Goal: Information Seeking & Learning: Learn about a topic

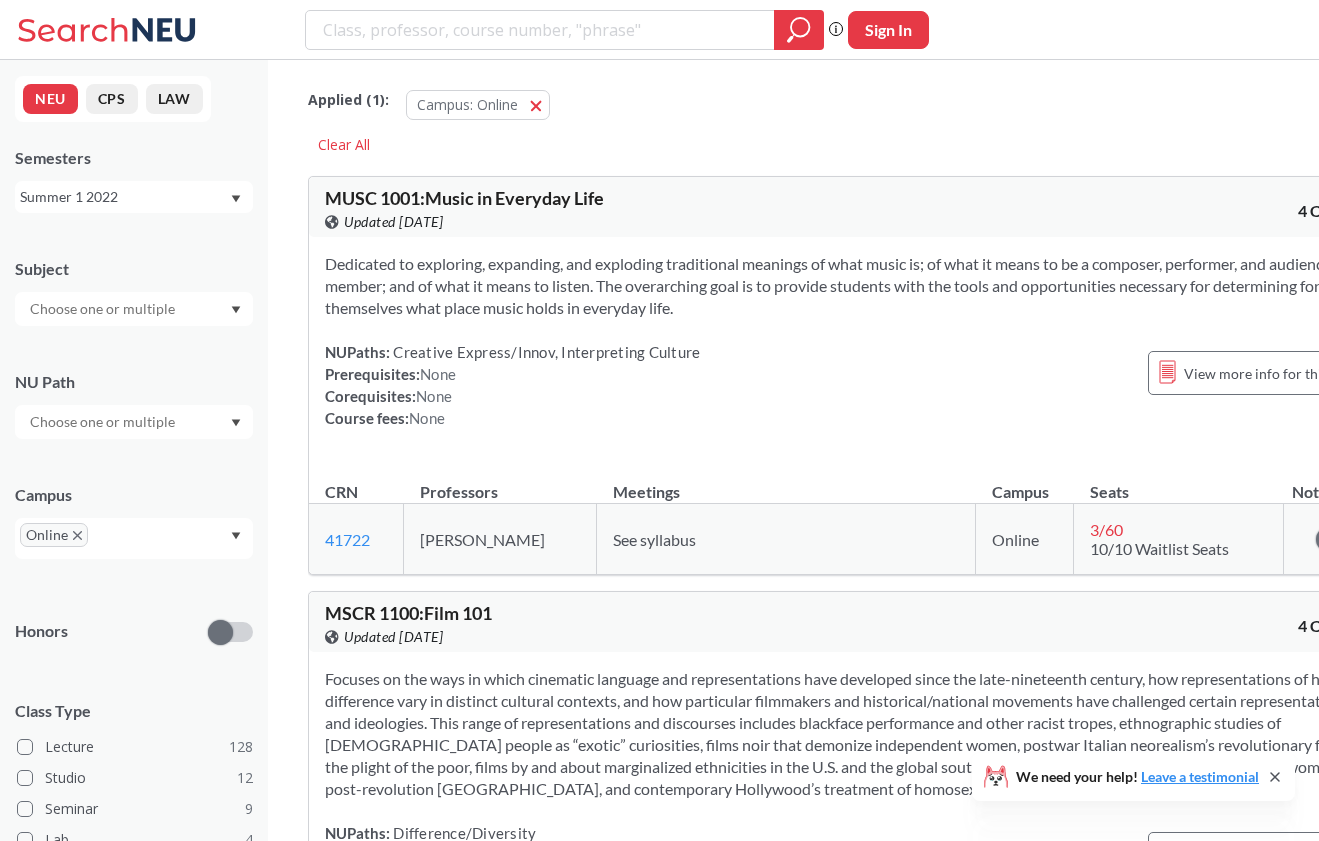
click at [233, 204] on div "Summer 1 2022" at bounding box center [134, 197] width 238 height 32
click at [188, 238] on div "Spring 2026" at bounding box center [139, 241] width 226 height 22
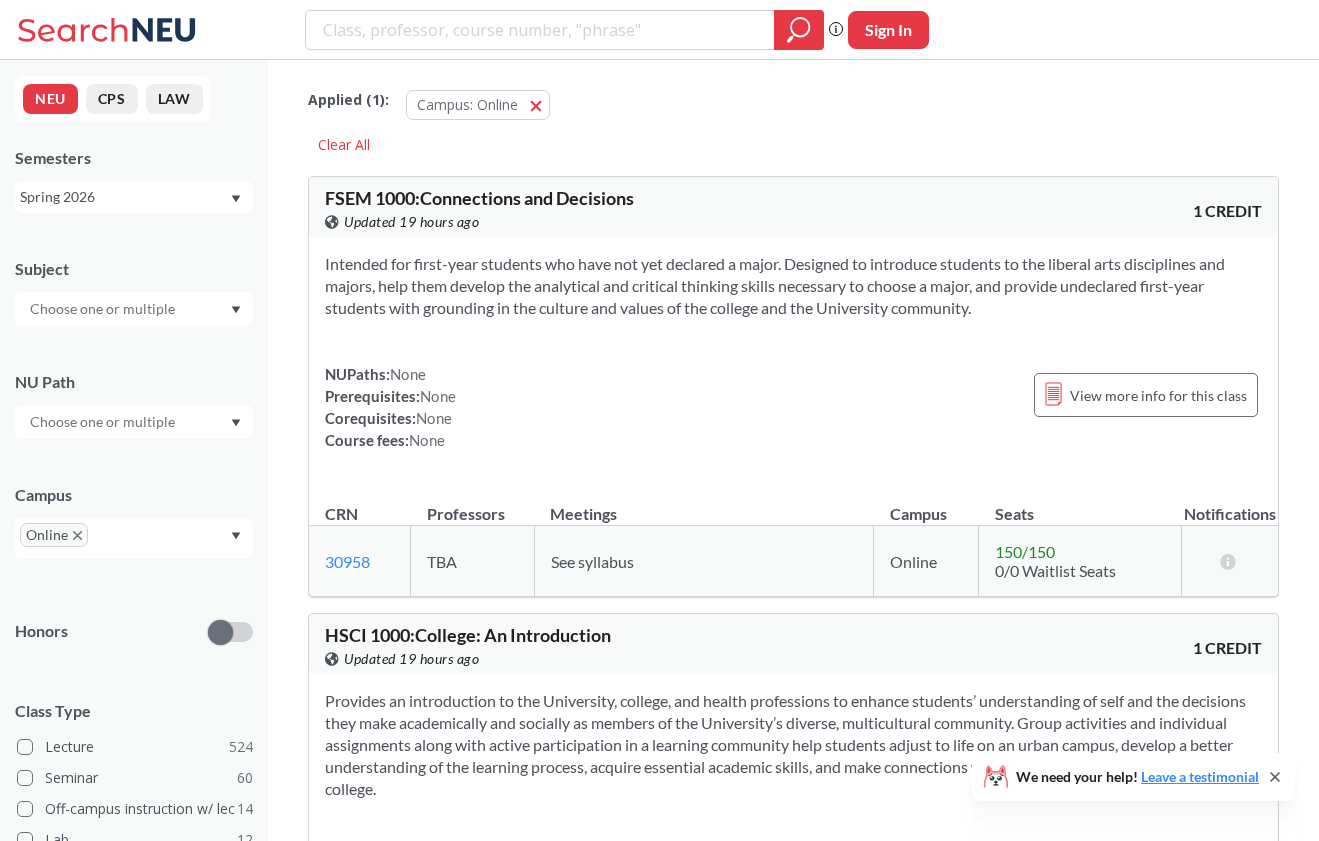
click at [123, 312] on input "text" at bounding box center [104, 309] width 168 height 24
click at [123, 293] on div at bounding box center [134, 309] width 238 height 34
click at [115, 428] on input "text" at bounding box center [104, 422] width 168 height 24
click at [113, 393] on div "NU Path" at bounding box center [134, 395] width 238 height 88
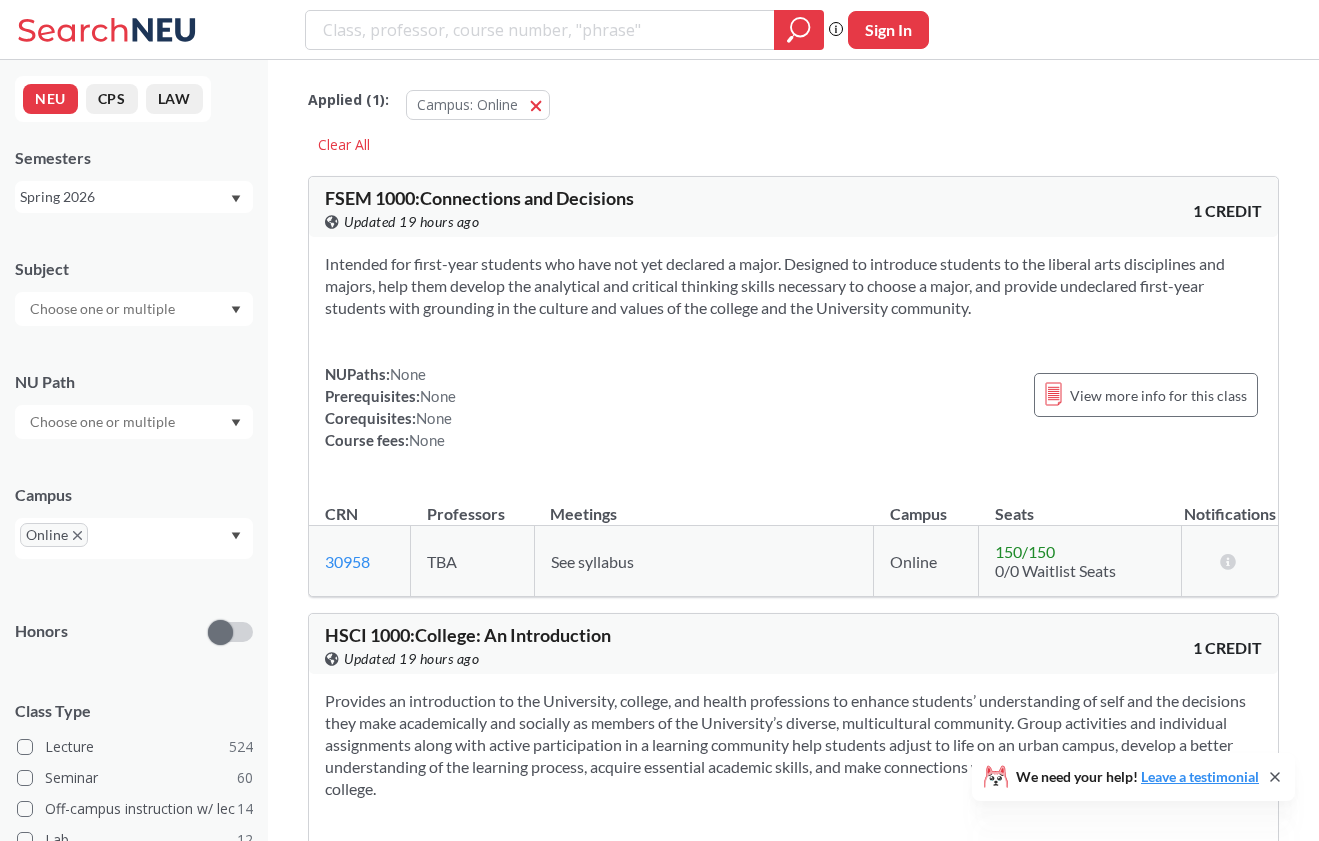
click at [116, 535] on input "text" at bounding box center [122, 542] width 59 height 24
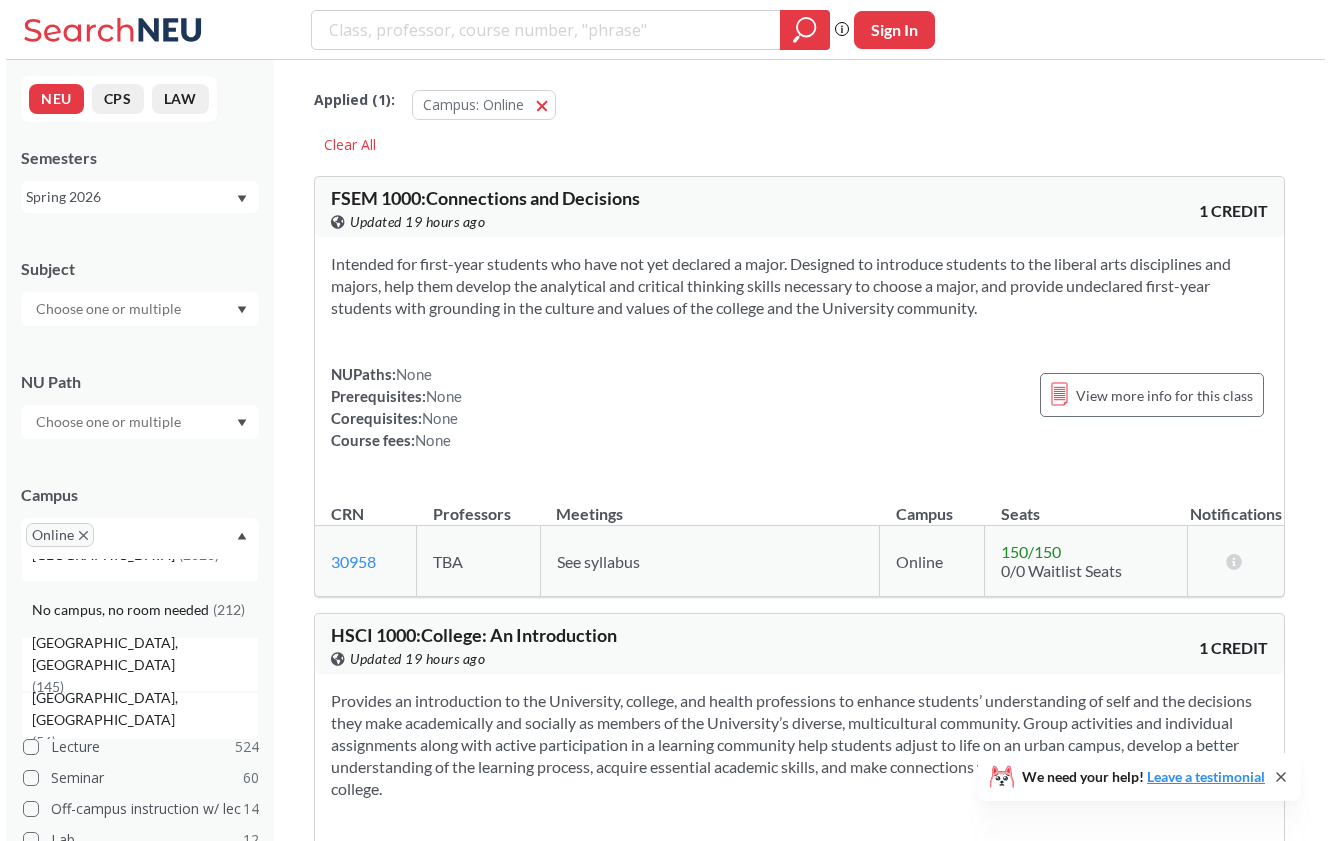
scroll to position [10, 0]
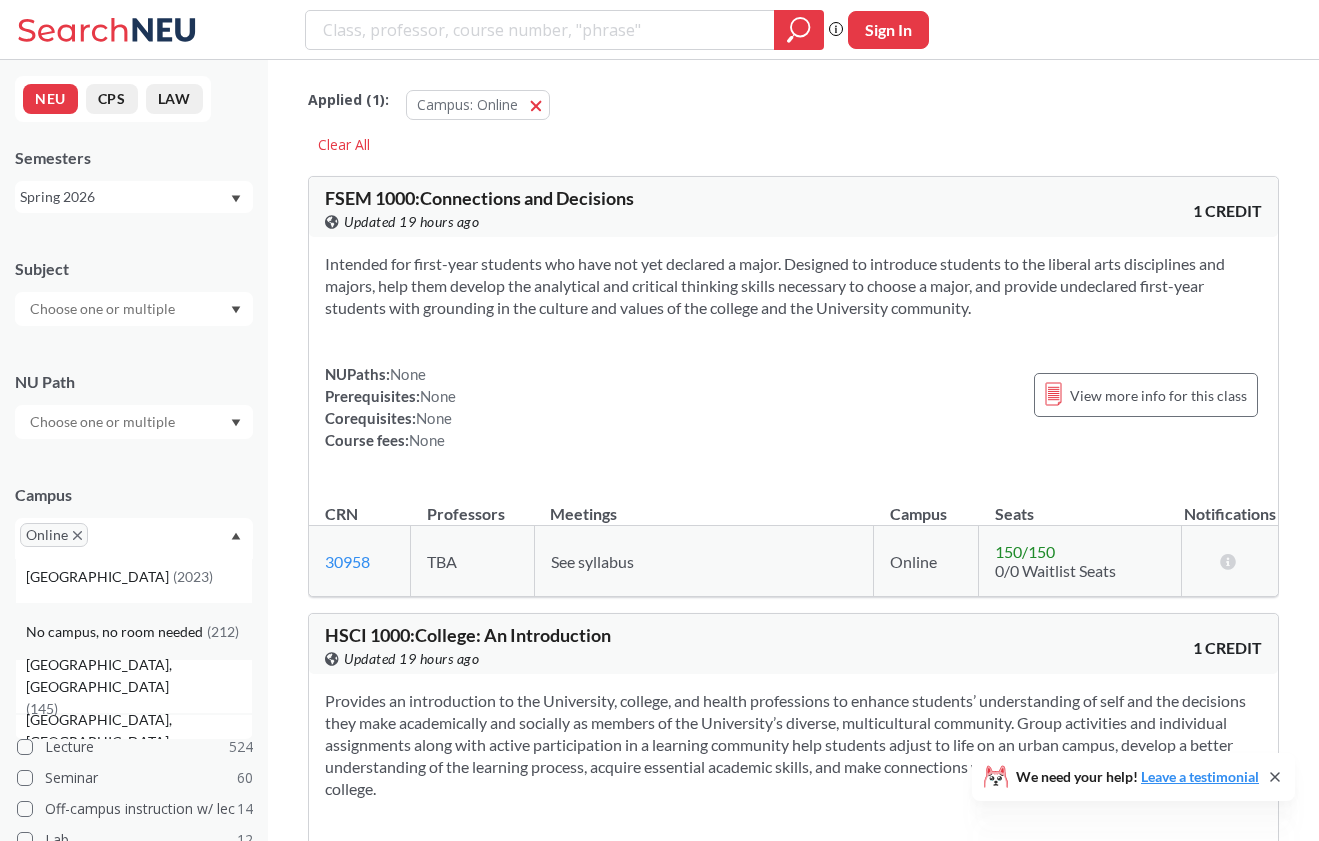
click at [128, 643] on div "No campus, no room needed ( 212 )" at bounding box center [134, 631] width 238 height 55
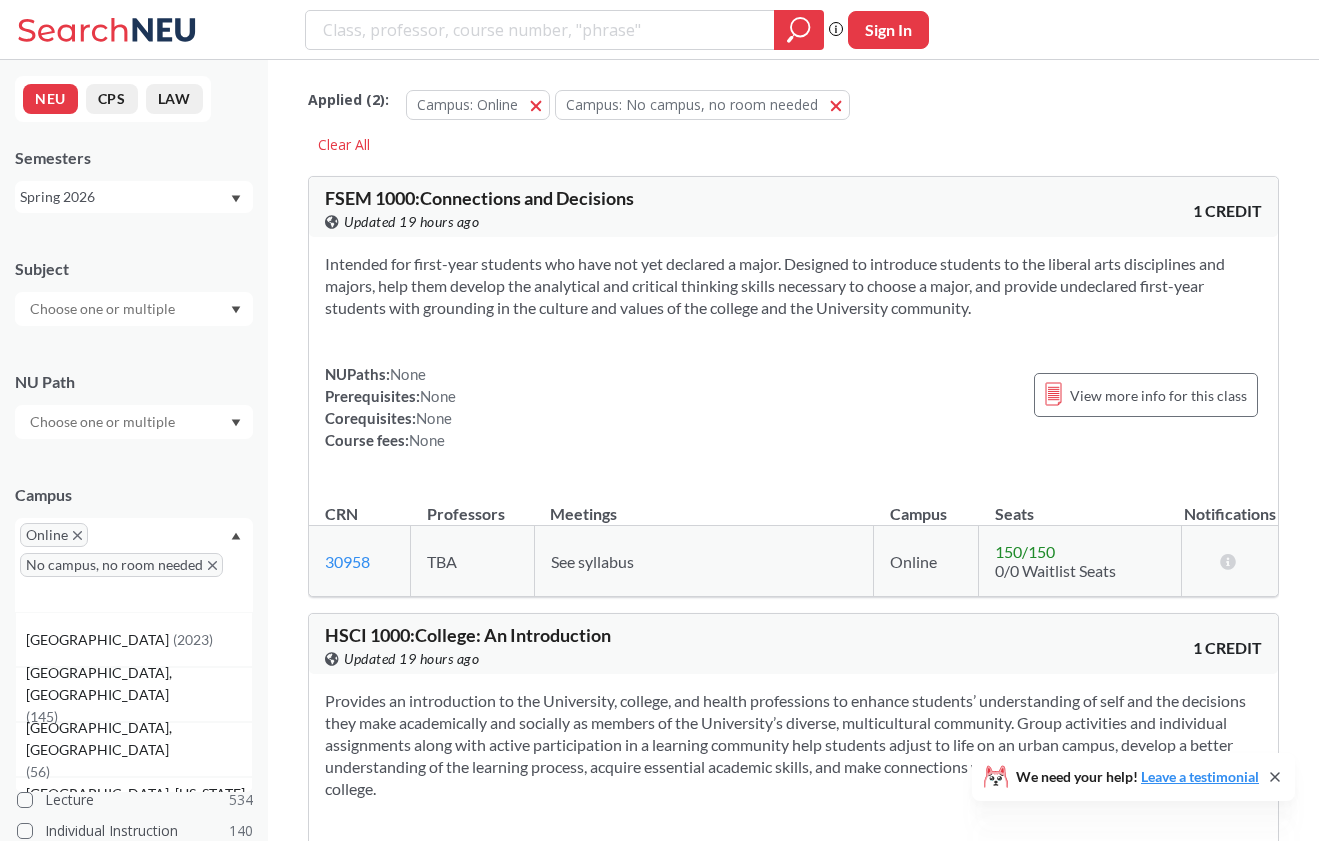
click at [146, 538] on div "Online No campus, no room needed" at bounding box center [134, 565] width 238 height 94
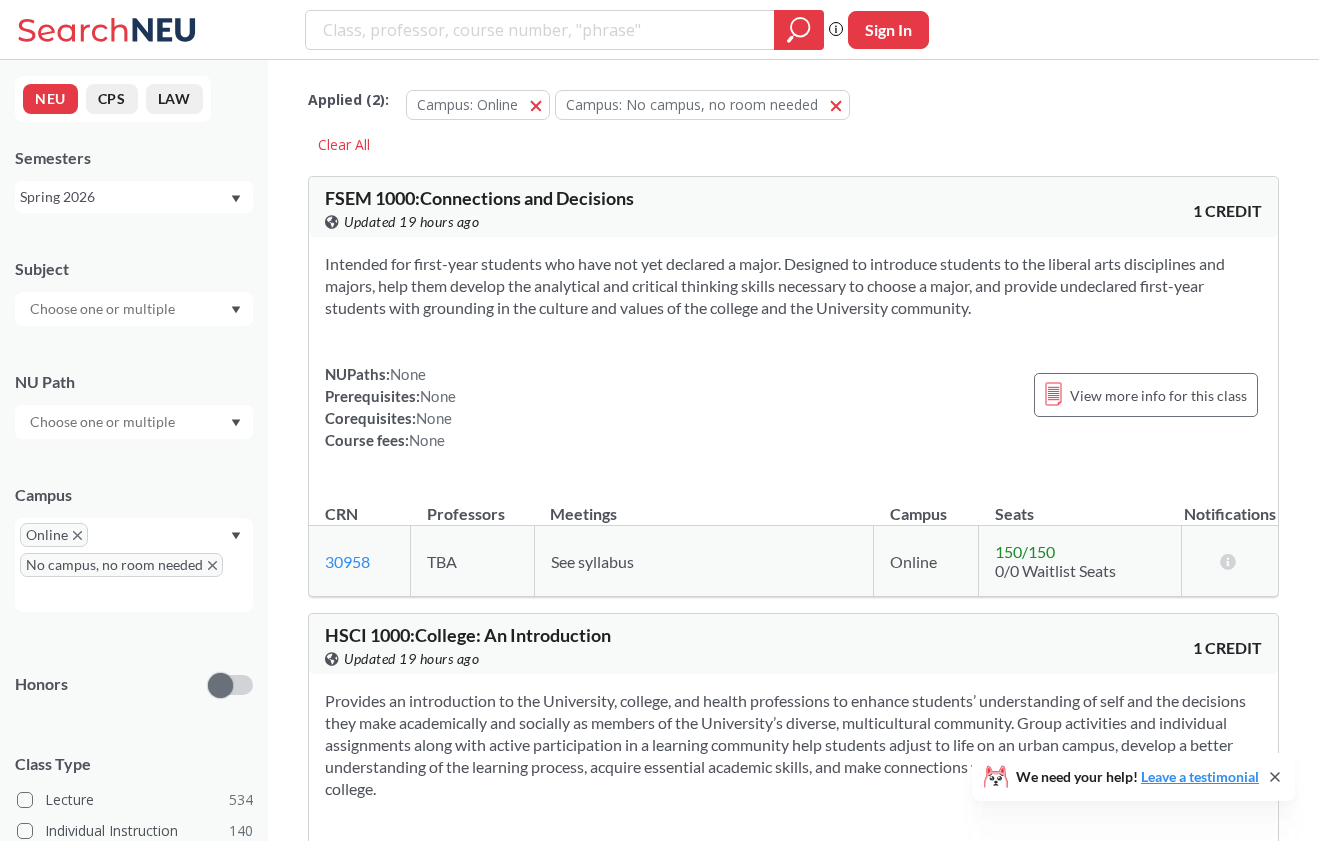
click at [147, 541] on div "Online No campus, no room needed" at bounding box center [134, 565] width 238 height 94
click at [166, 486] on div "Campus" at bounding box center [134, 495] width 238 height 22
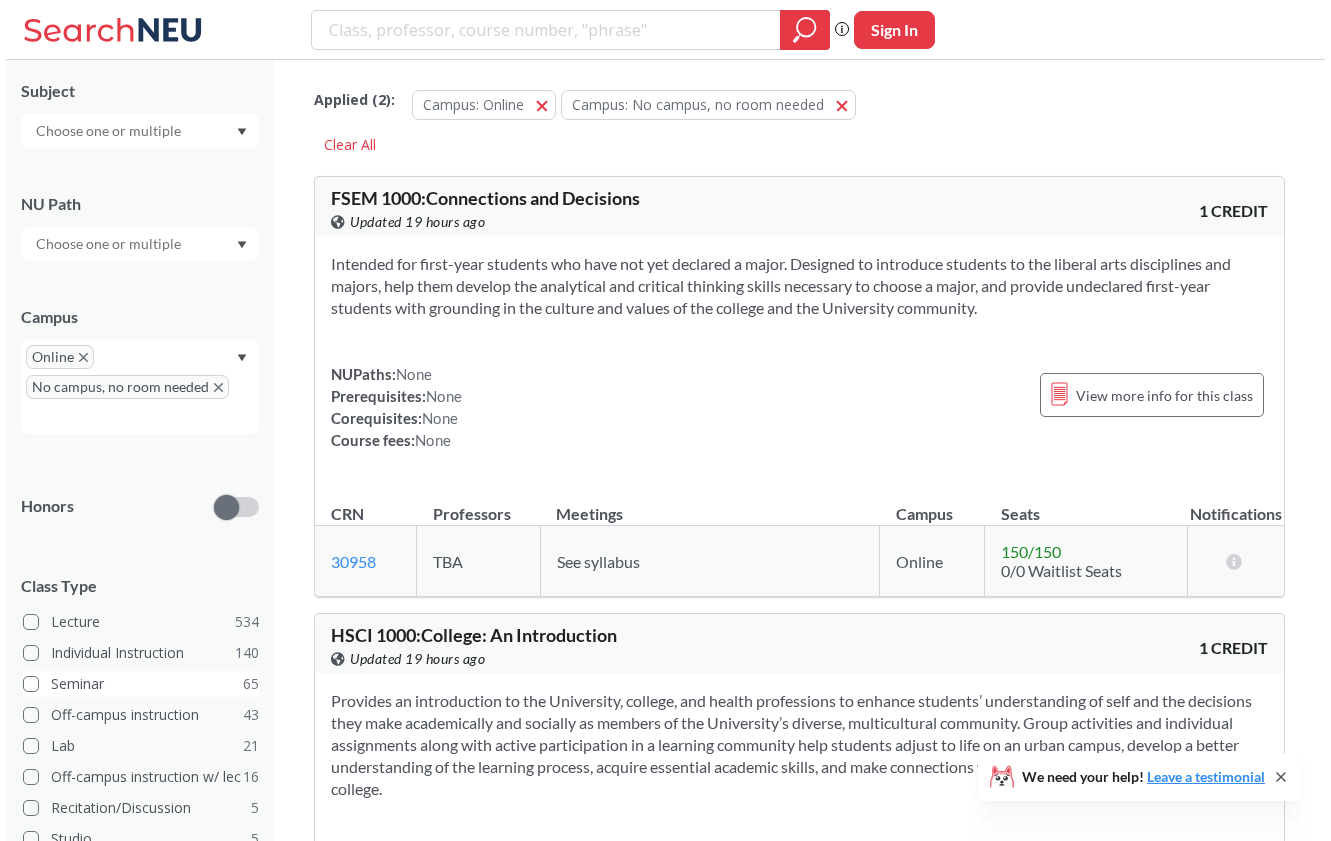
scroll to position [179, 0]
click at [26, 656] on span at bounding box center [25, 652] width 16 height 16
click at [45, 656] on input "Individual Instruction 140" at bounding box center [53, 649] width 16 height 16
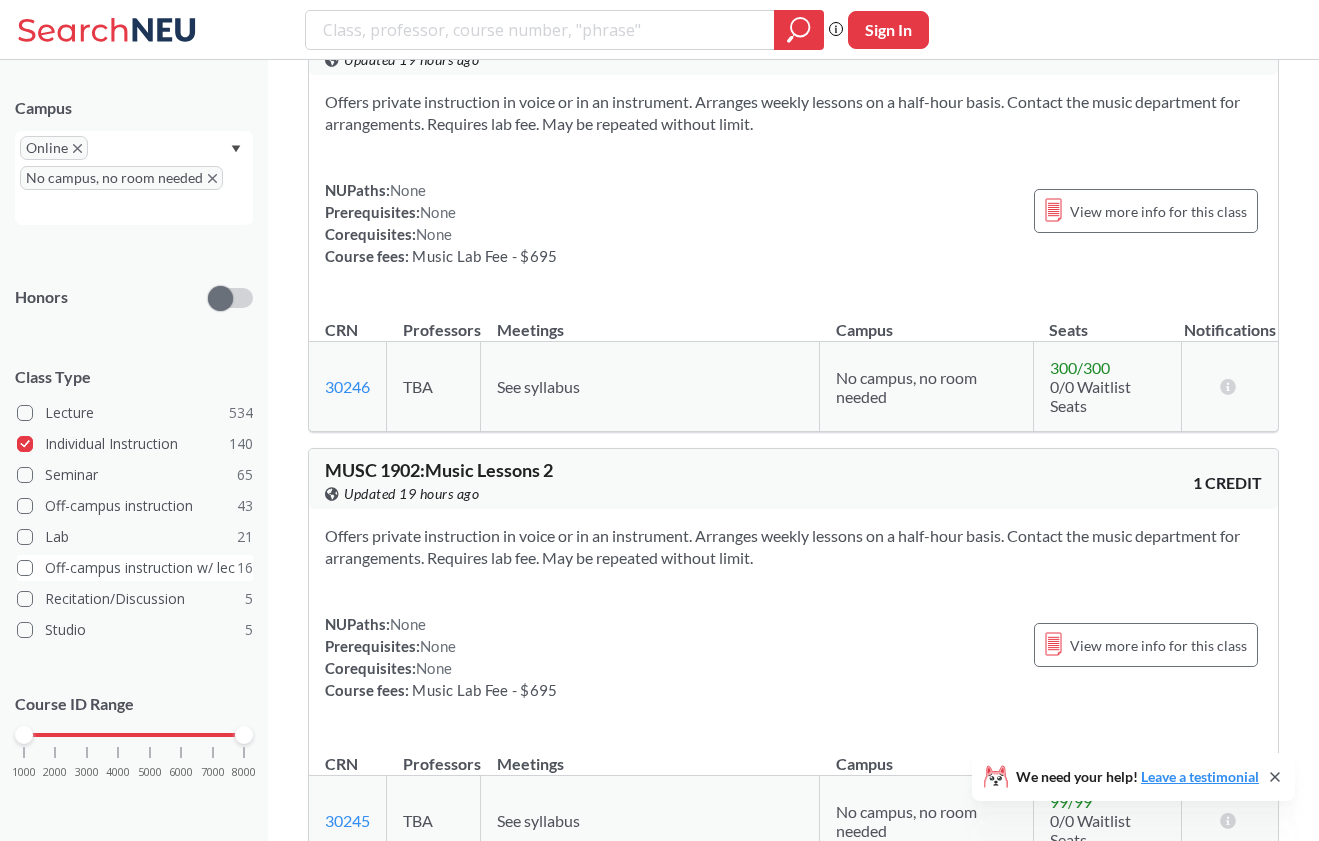
scroll to position [171, 0]
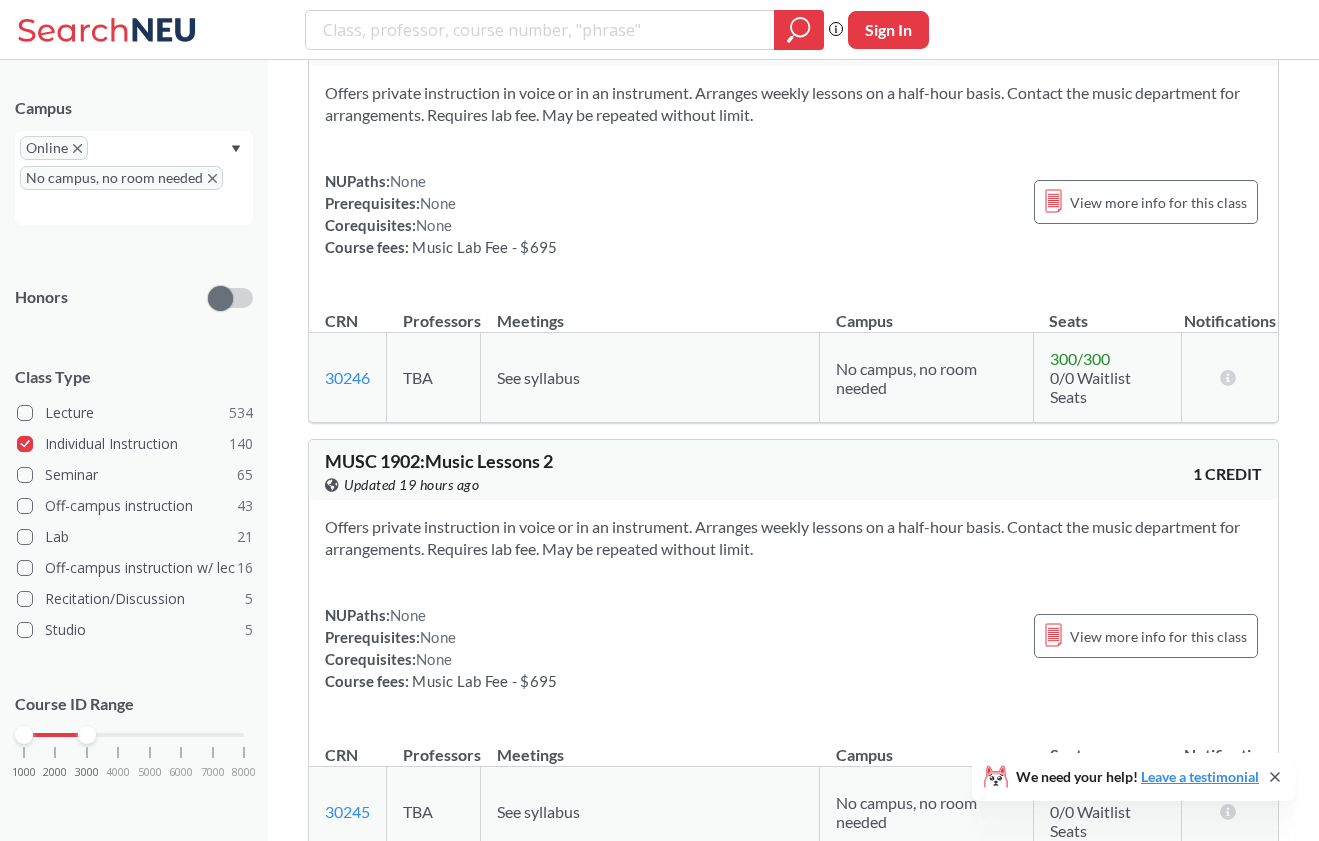
drag, startPoint x: 248, startPoint y: 733, endPoint x: 87, endPoint y: 719, distance: 161.6
click at [87, 719] on div "Course ID Range 1000 2000 3000 4000 5000 6000 7000 8000" at bounding box center [134, 745] width 238 height 145
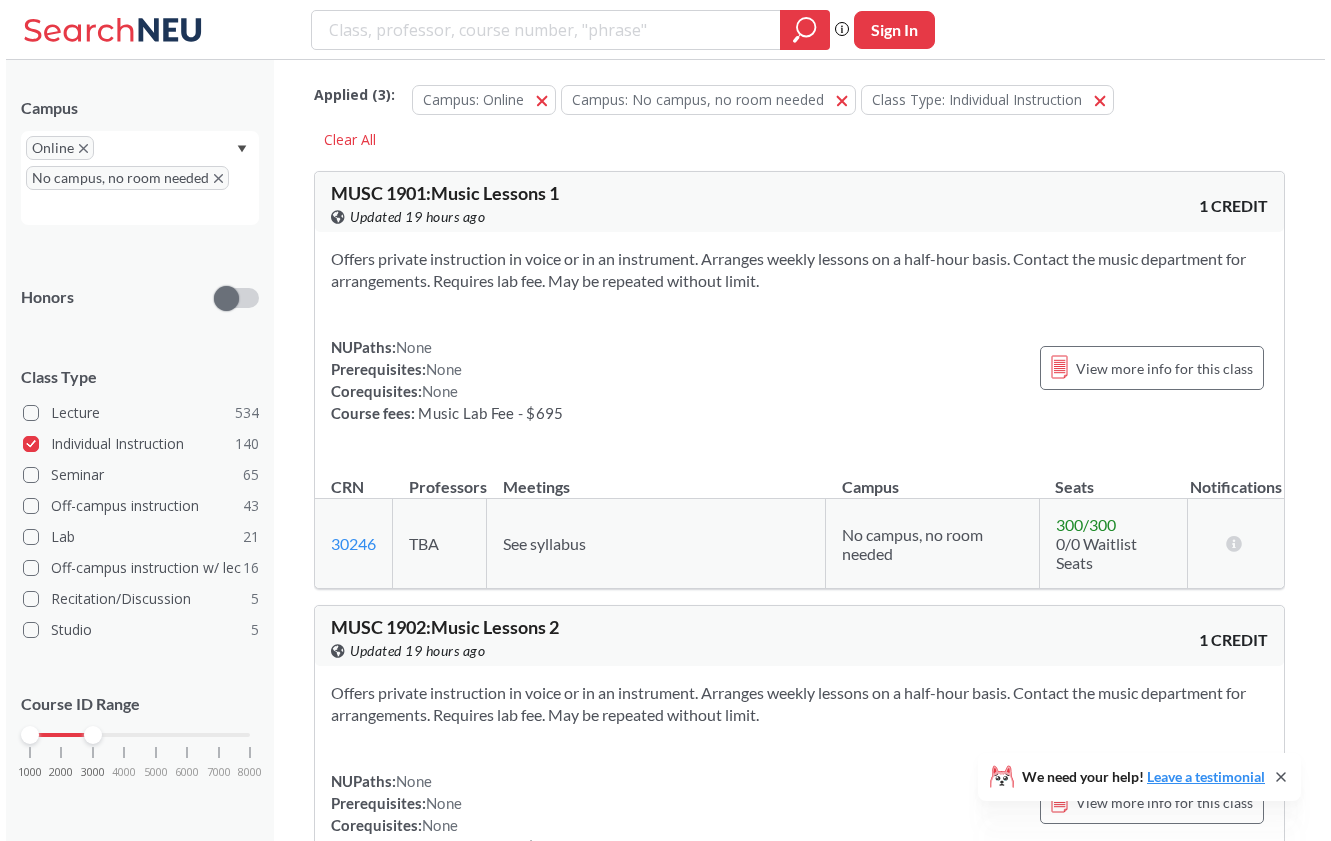
scroll to position [0, 0]
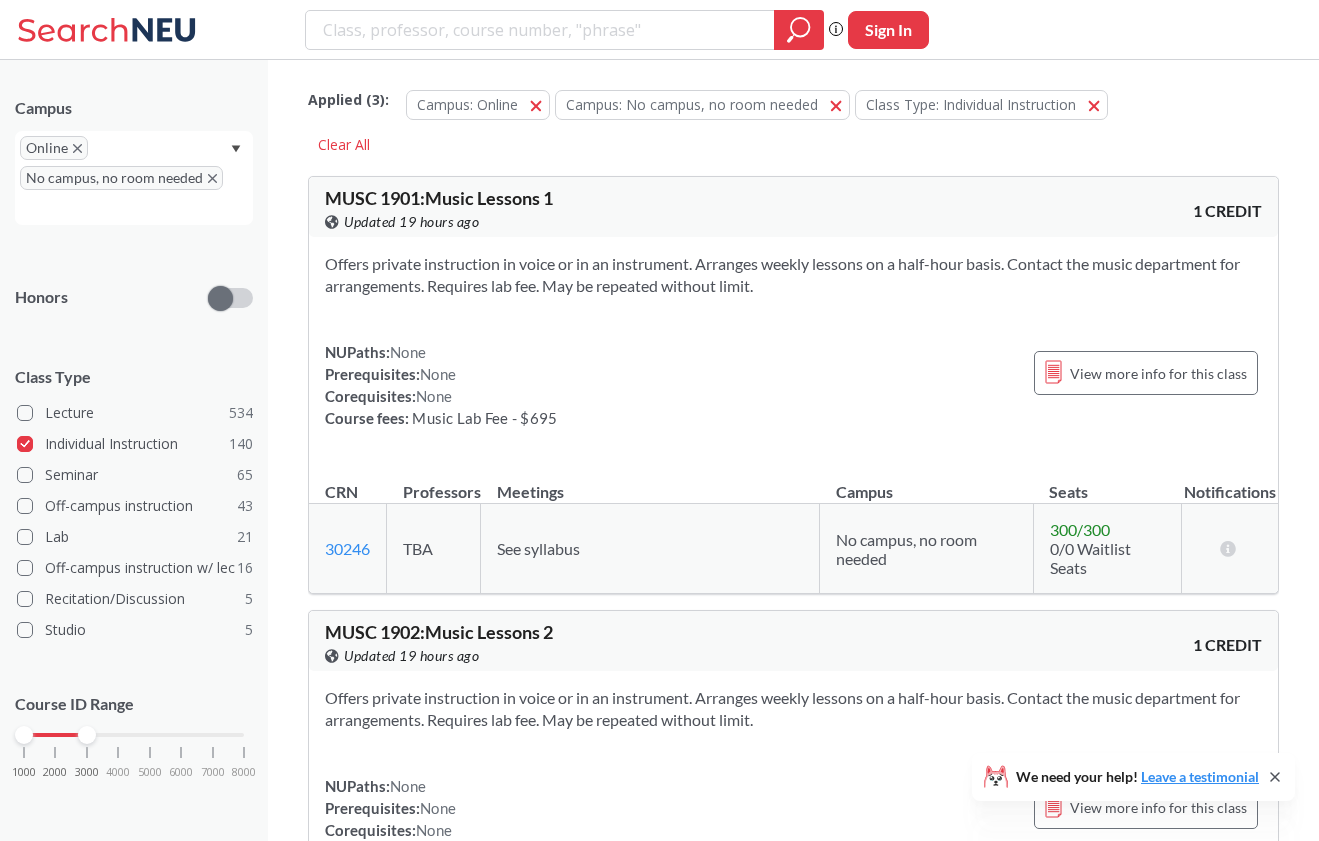
click at [208, 175] on icon "X to remove pill" at bounding box center [212, 178] width 9 height 9
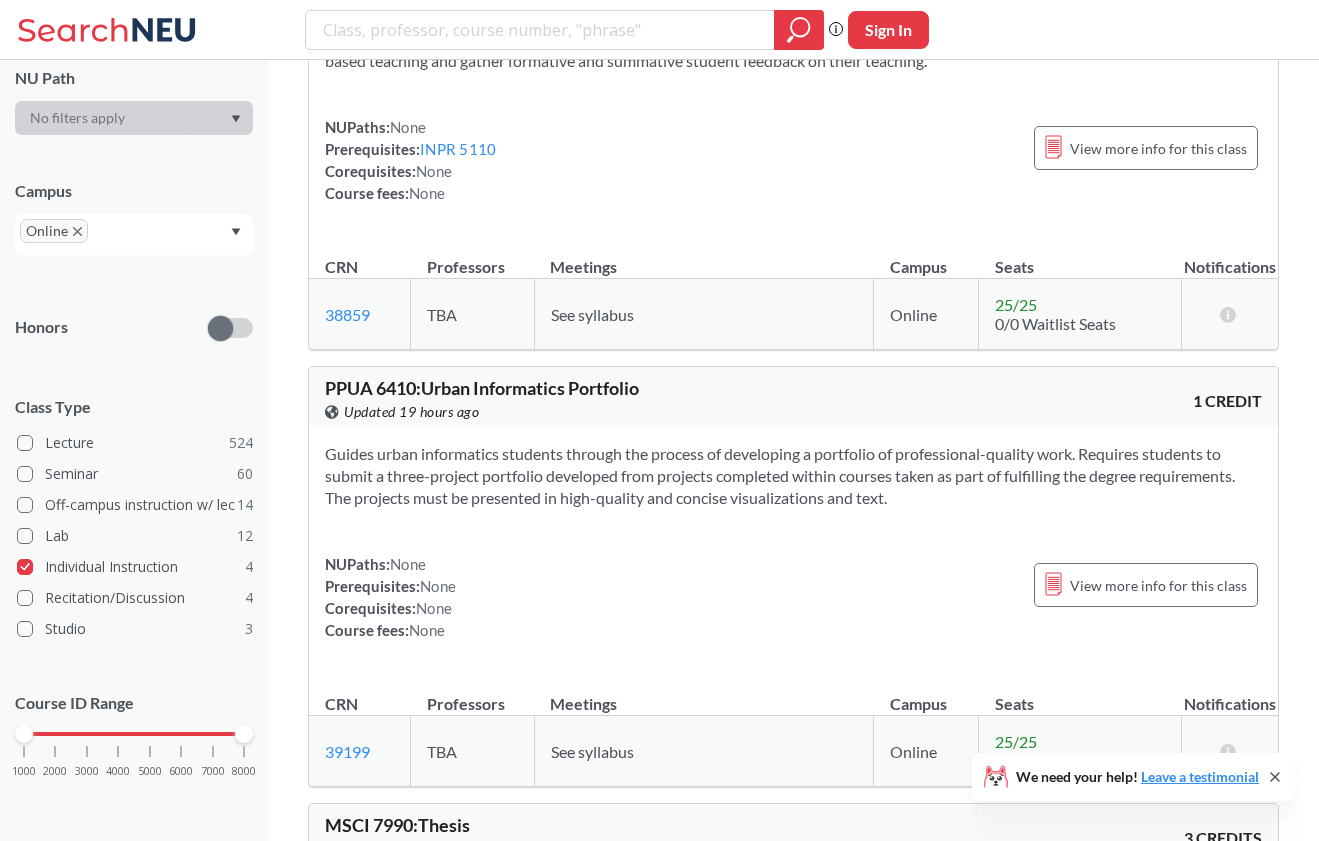
scroll to position [258, 0]
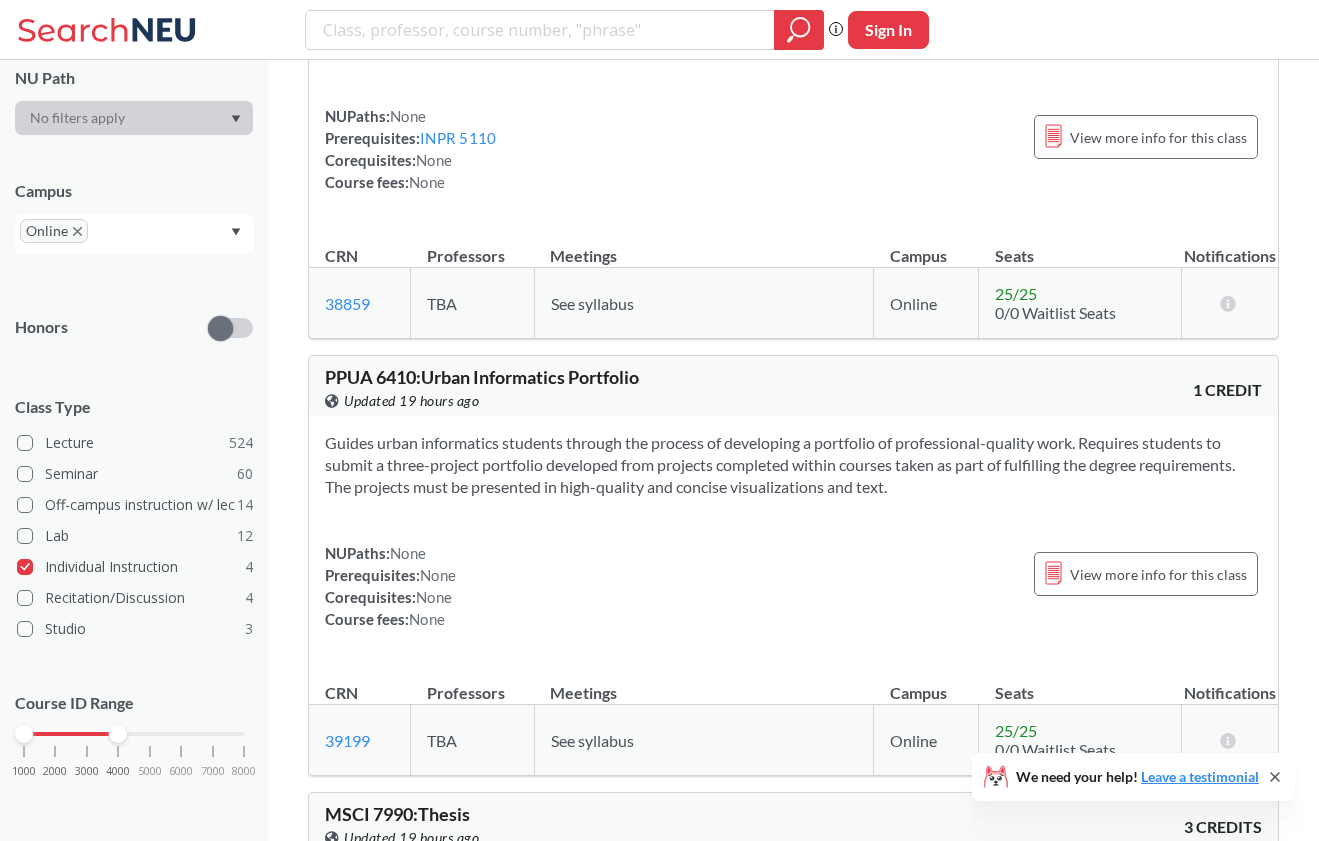
drag, startPoint x: 241, startPoint y: 733, endPoint x: 114, endPoint y: 717, distance: 128.0
click at [114, 716] on div "Course ID Range 1000 2000 3000 4000 5000 6000 7000 8000" at bounding box center [134, 744] width 238 height 145
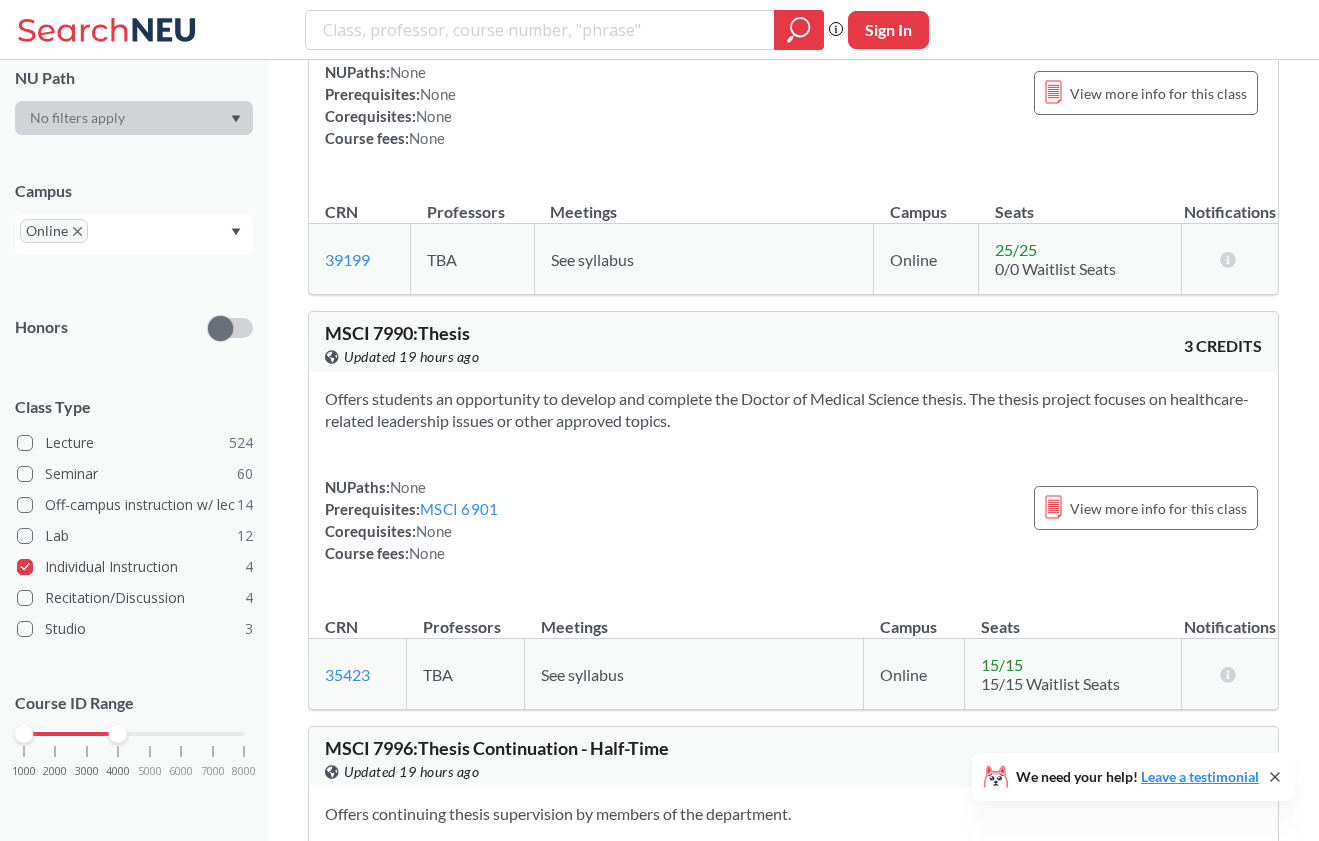
scroll to position [760, 0]
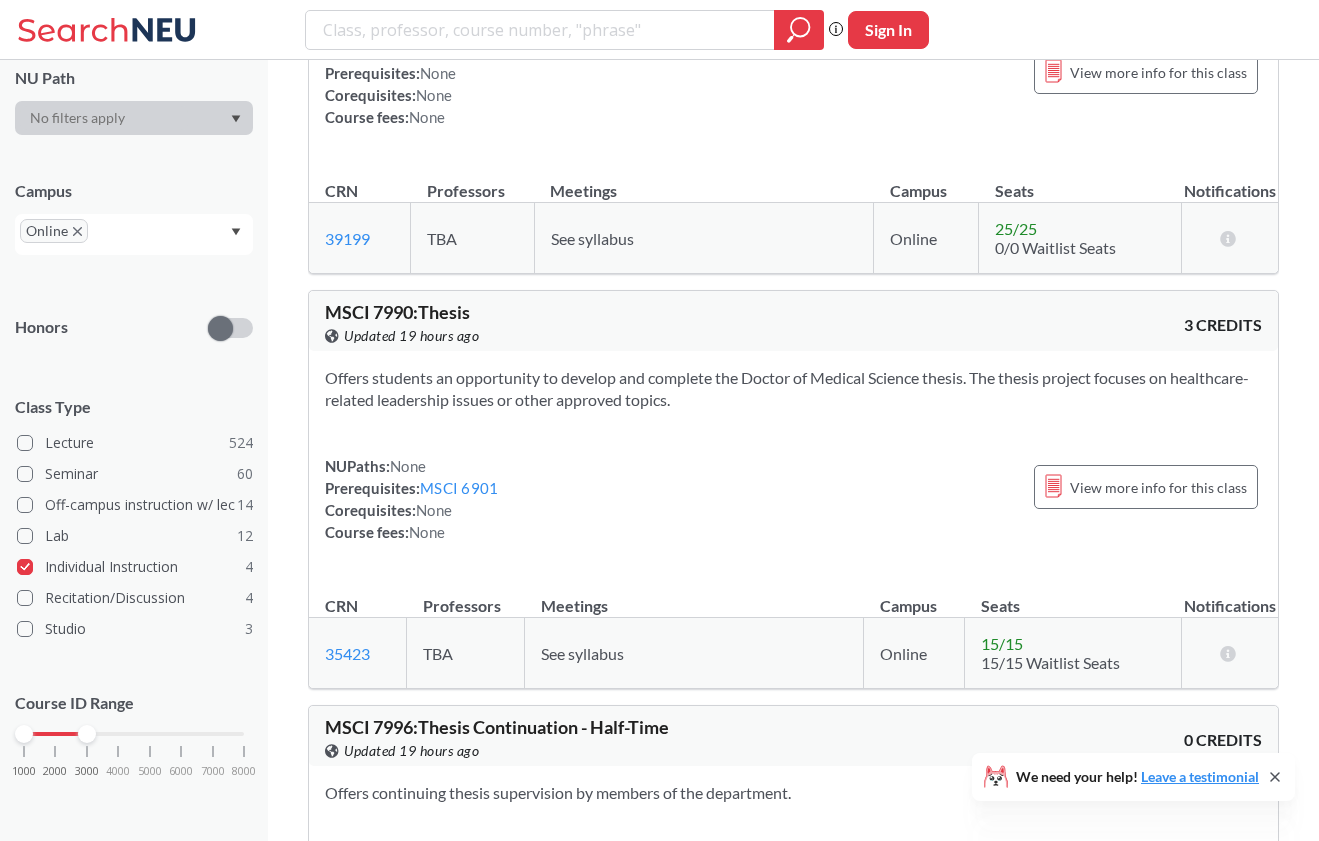
drag, startPoint x: 115, startPoint y: 738, endPoint x: 80, endPoint y: 733, distance: 35.4
click at [80, 733] on div at bounding box center [87, 734] width 18 height 18
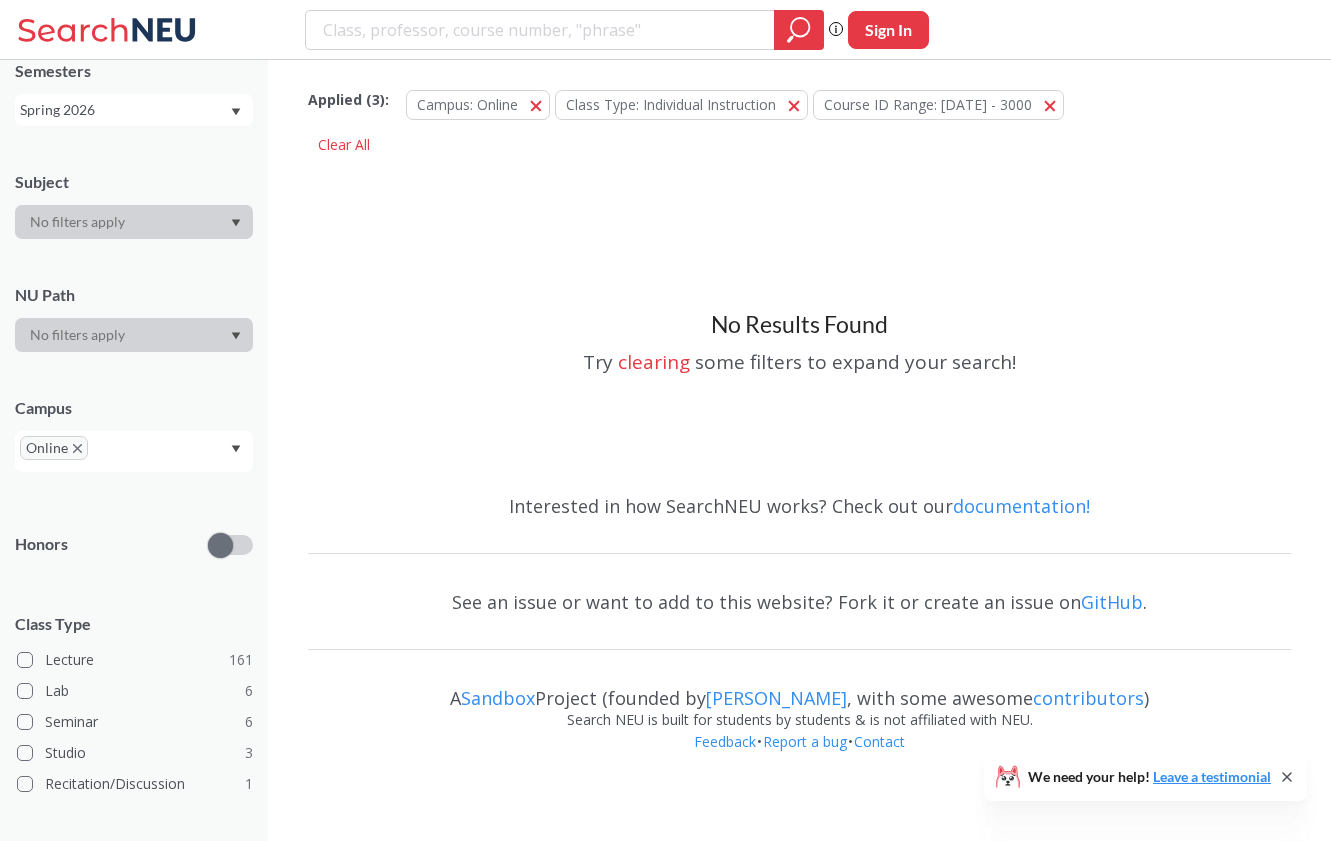
scroll to position [242, 0]
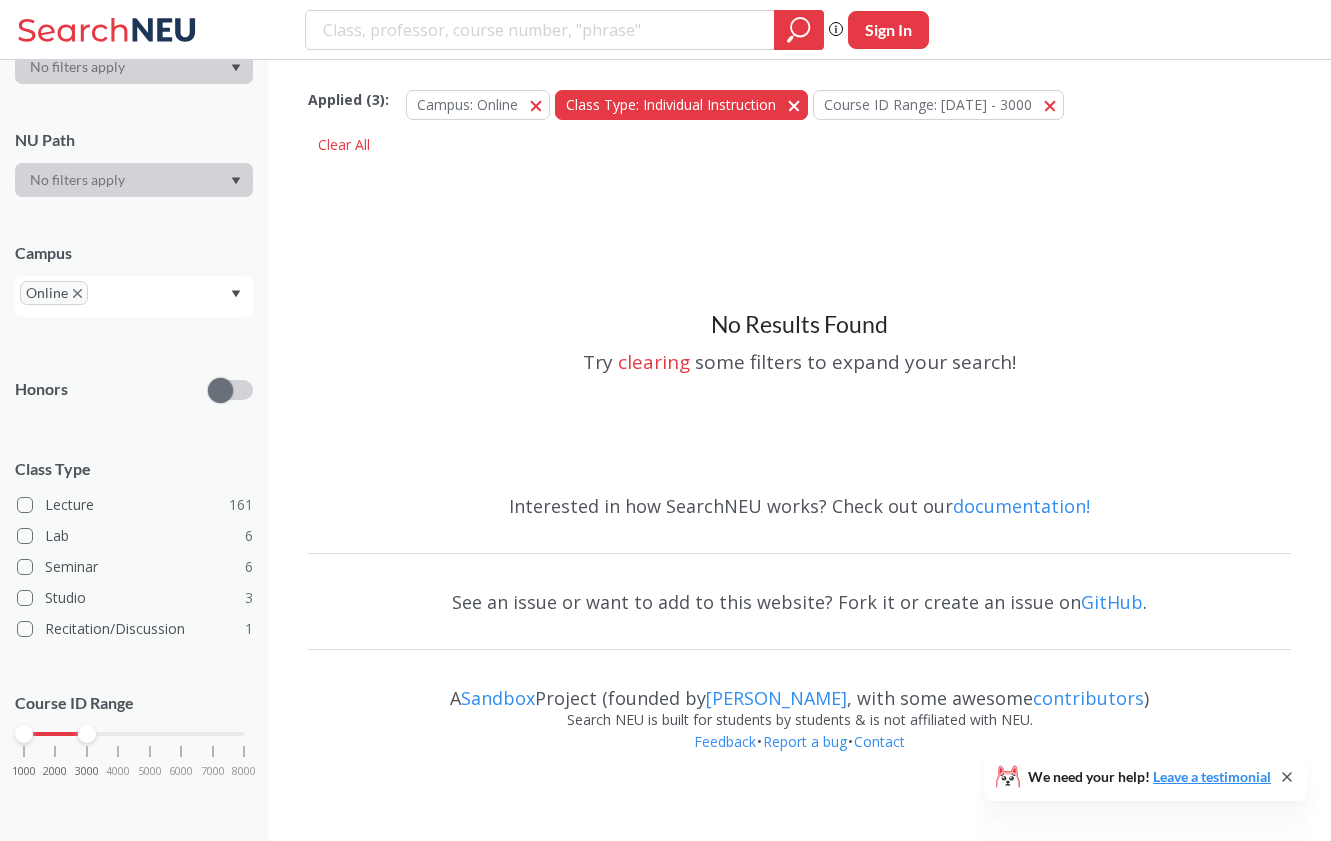
click at [801, 99] on button "Class Type: Individual Instruction Individual Instruction" at bounding box center [681, 105] width 253 height 30
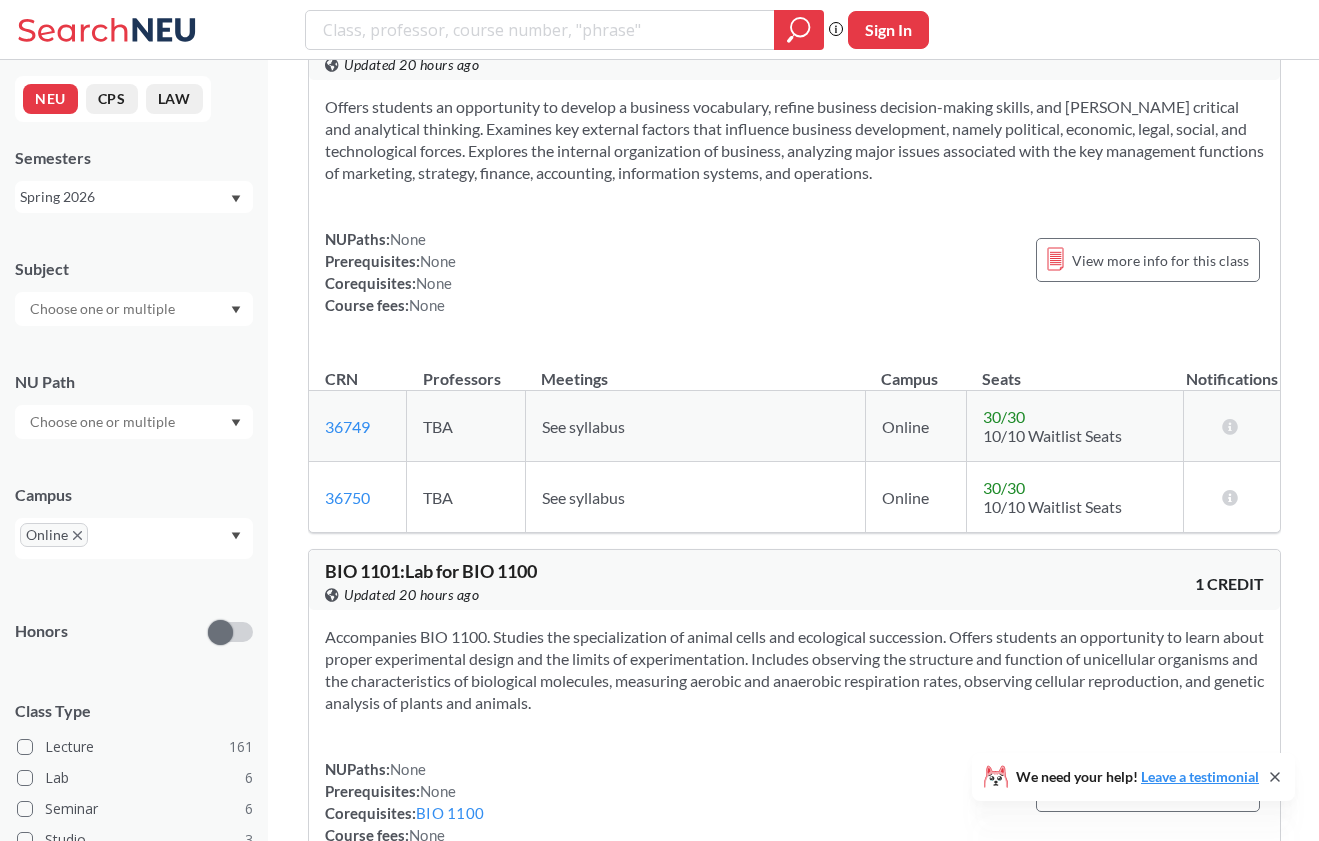
click at [158, 316] on input "text" at bounding box center [104, 309] width 168 height 24
click at [153, 292] on div at bounding box center [134, 309] width 238 height 34
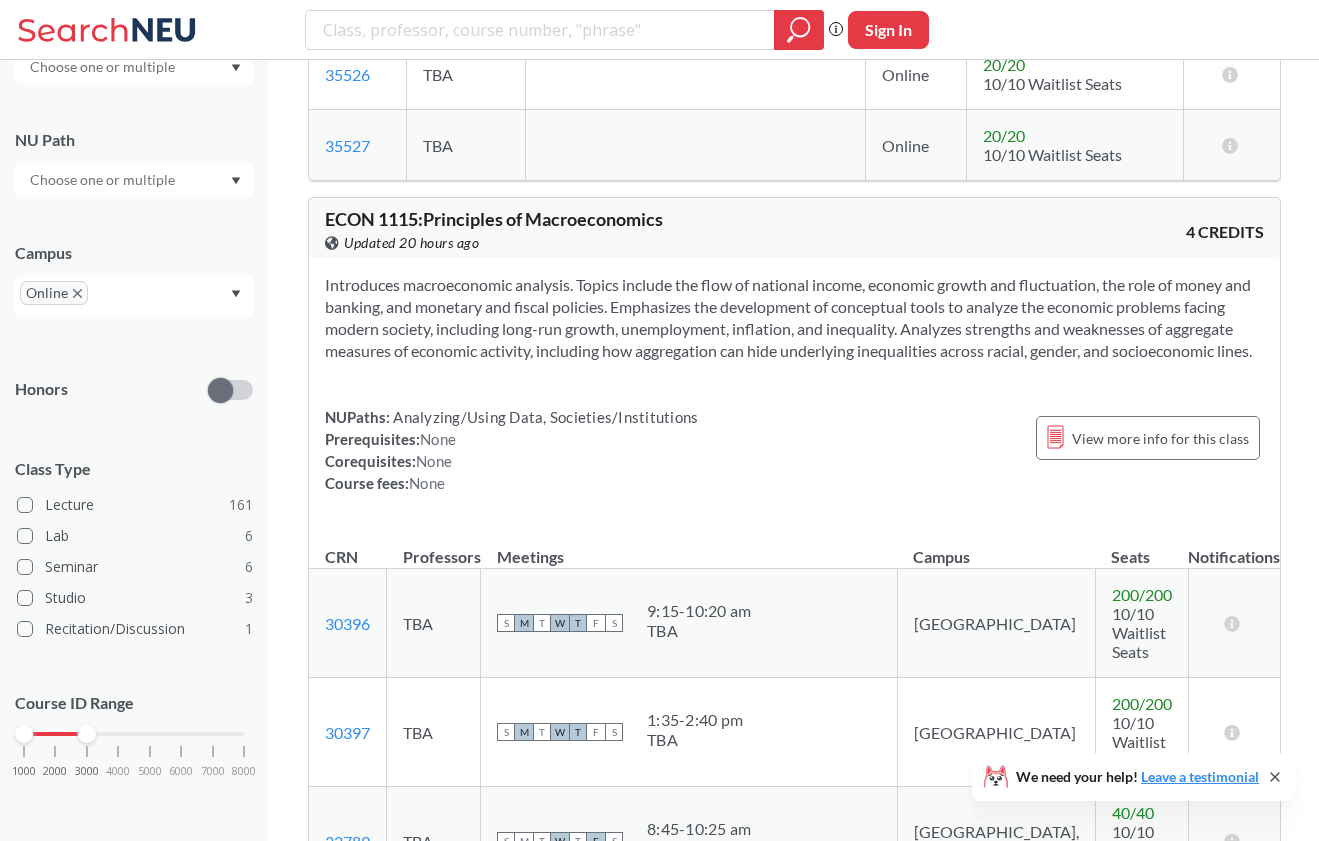
scroll to position [19132, 0]
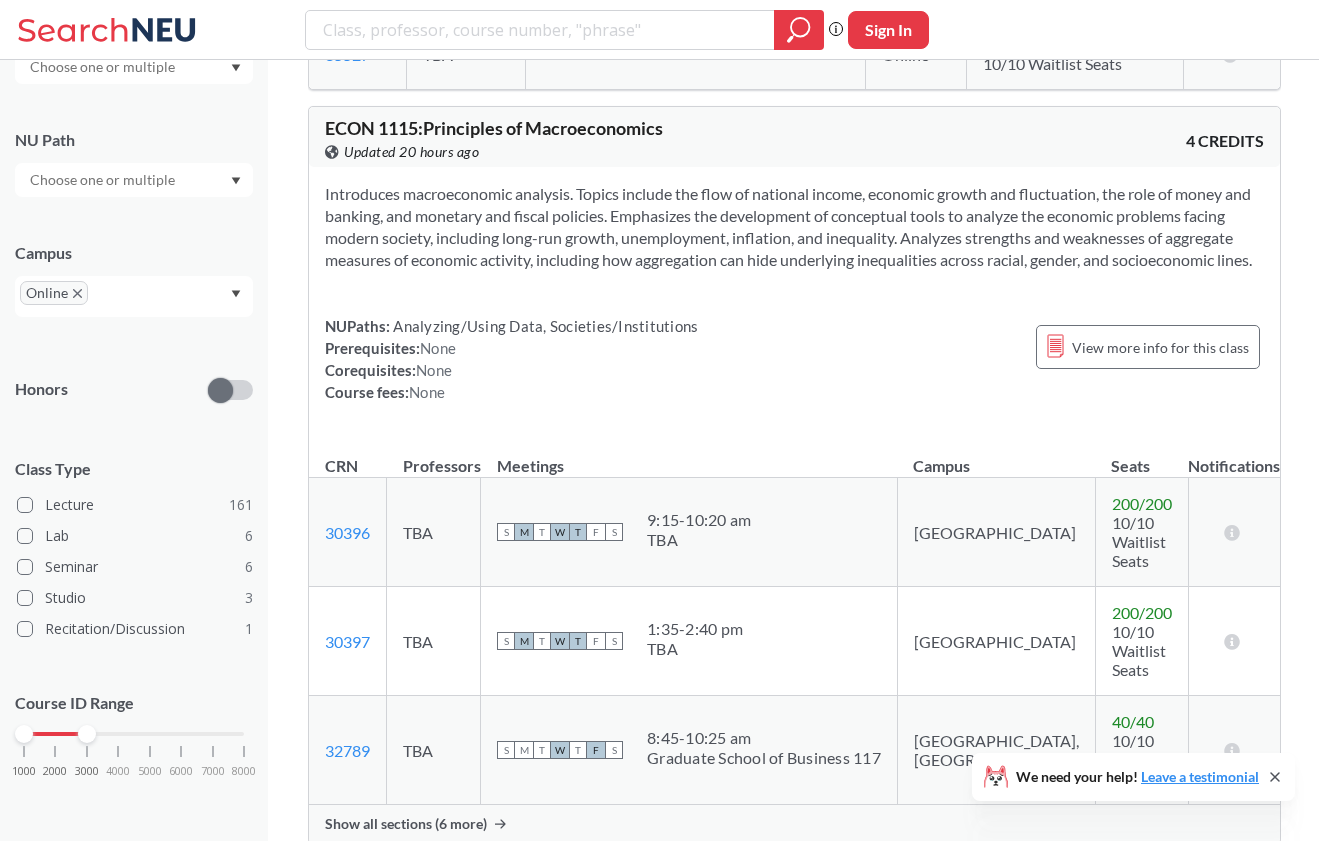
click at [493, 805] on div "Show all sections (6 more)" at bounding box center [794, 824] width 971 height 38
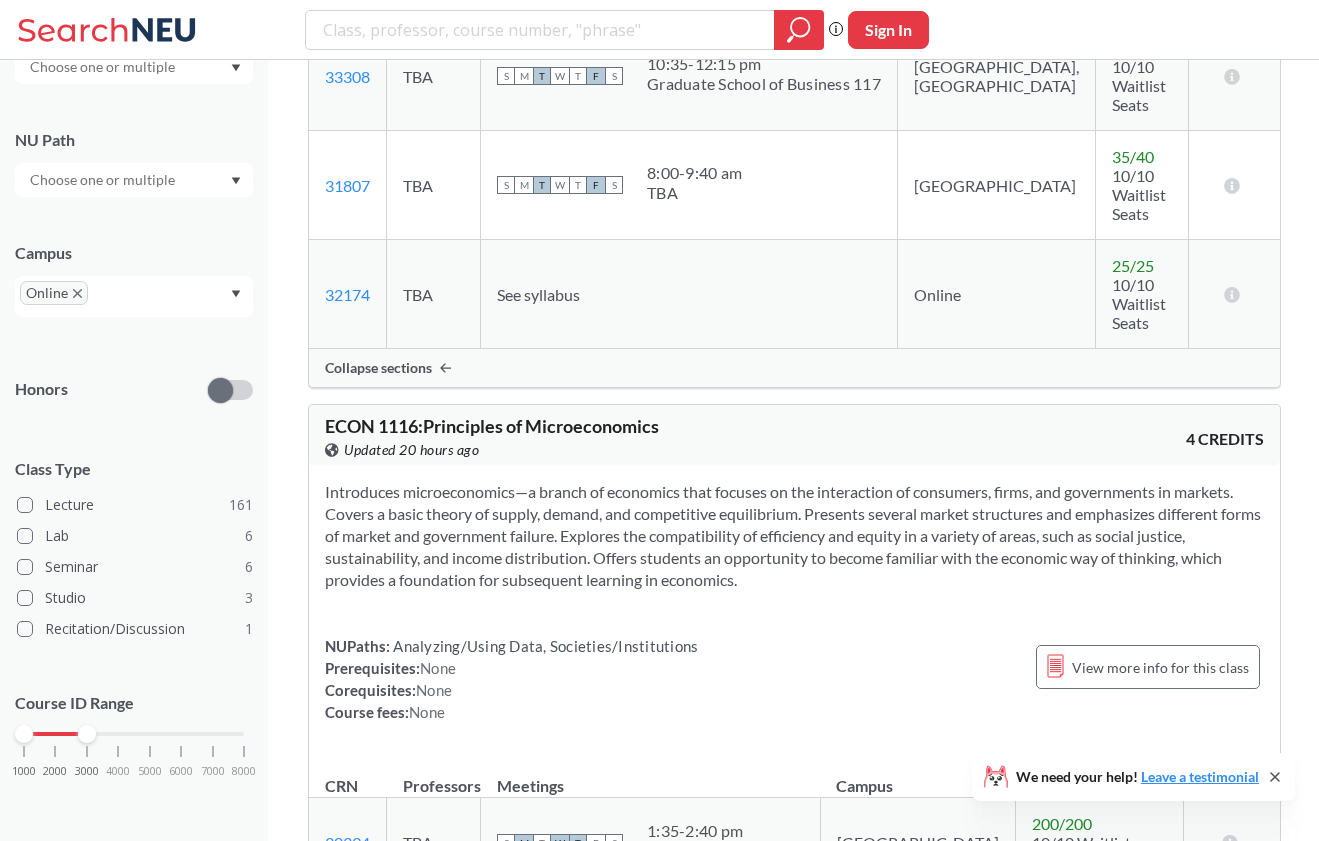
scroll to position [20545, 0]
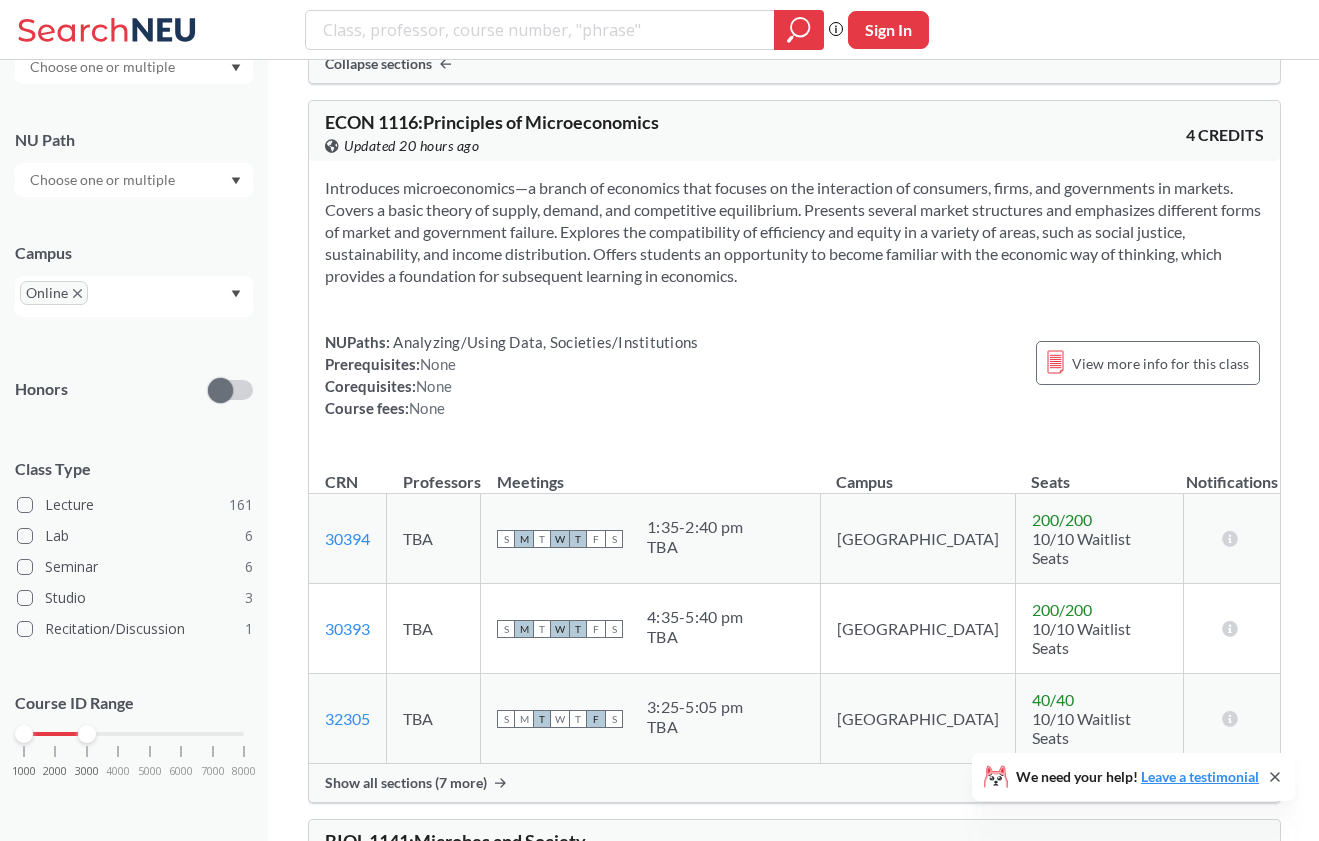
click at [462, 774] on span "Show all sections (7 more)" at bounding box center [406, 783] width 162 height 18
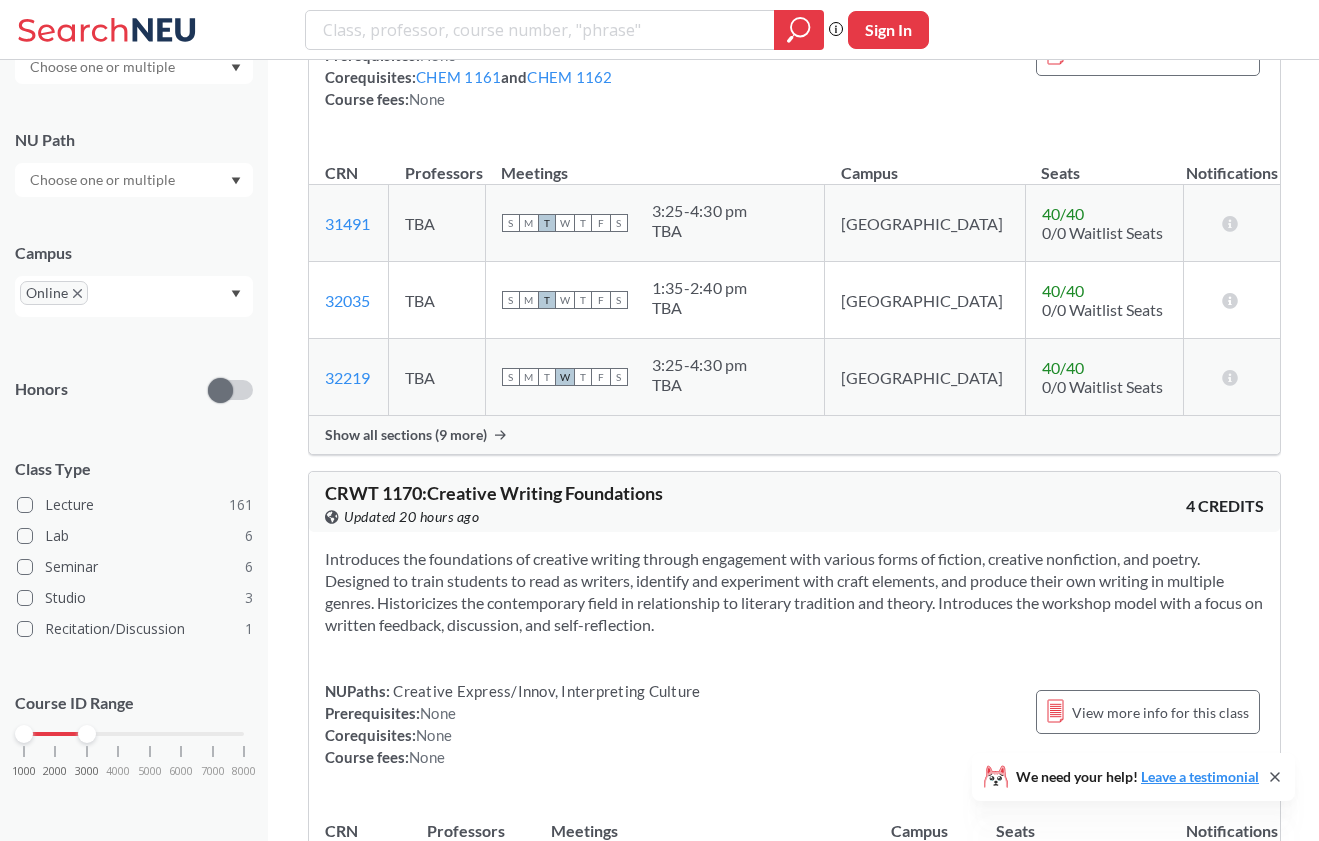
scroll to position [26656, 0]
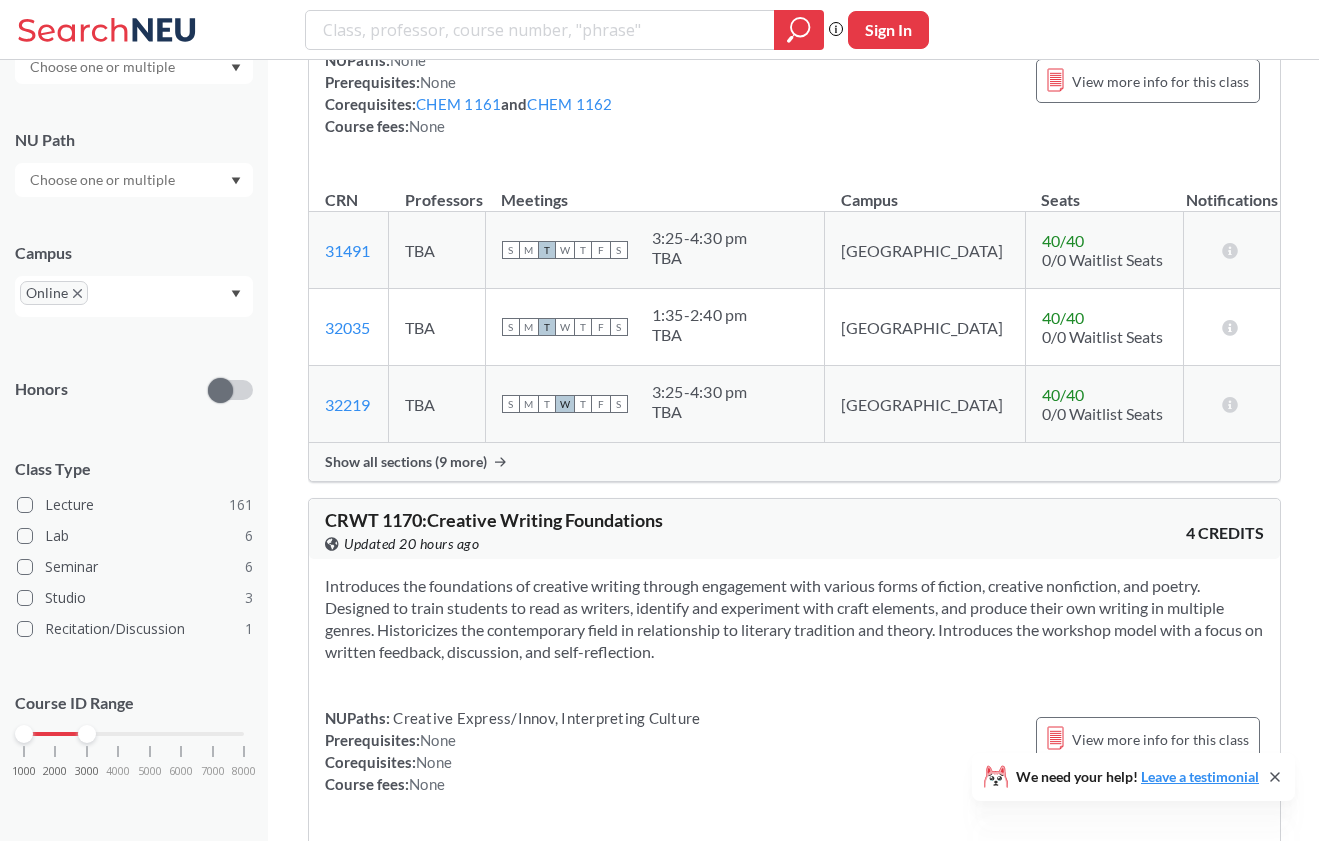
drag, startPoint x: 390, startPoint y: 522, endPoint x: 326, endPoint y: 486, distance: 73.4
copy link "35559"
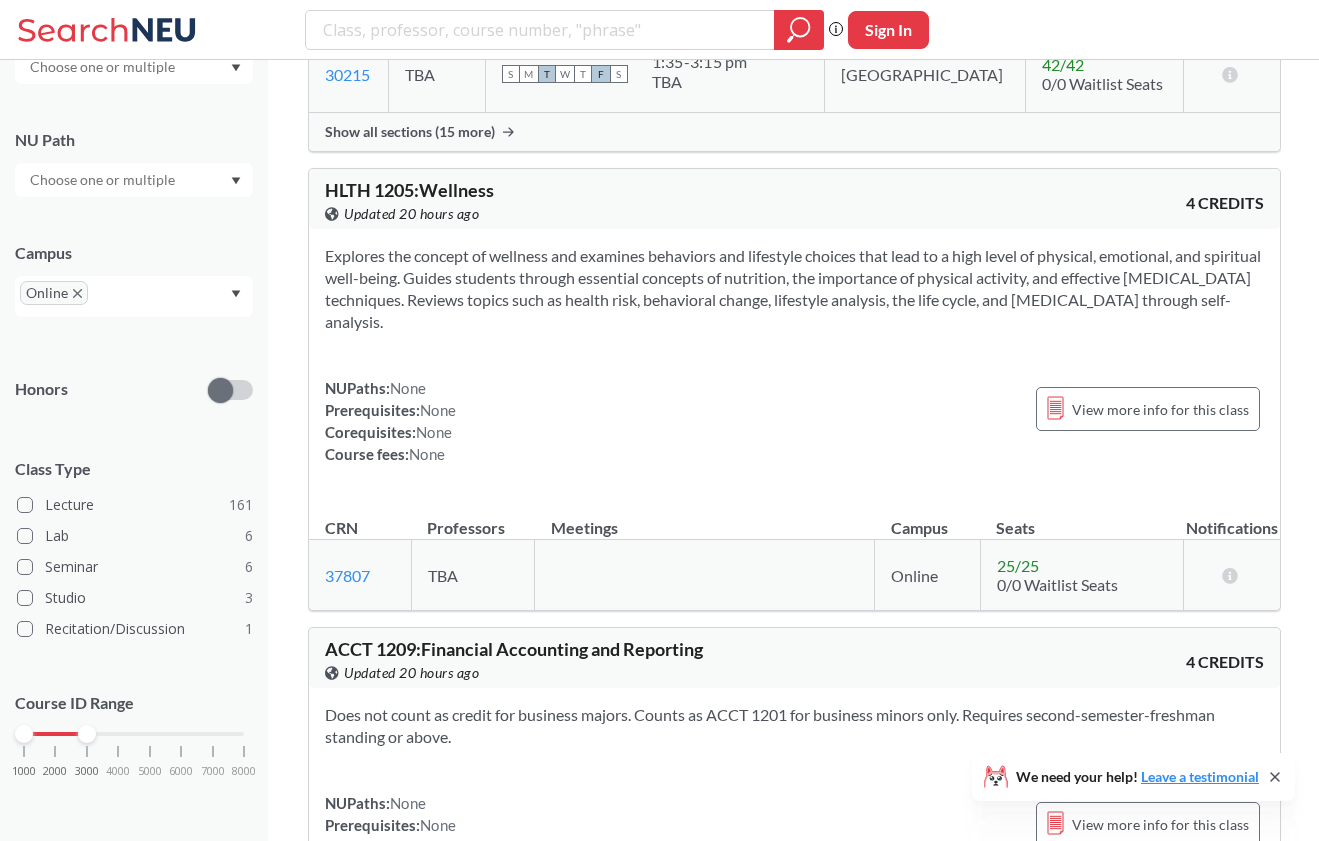
scroll to position [34614, 0]
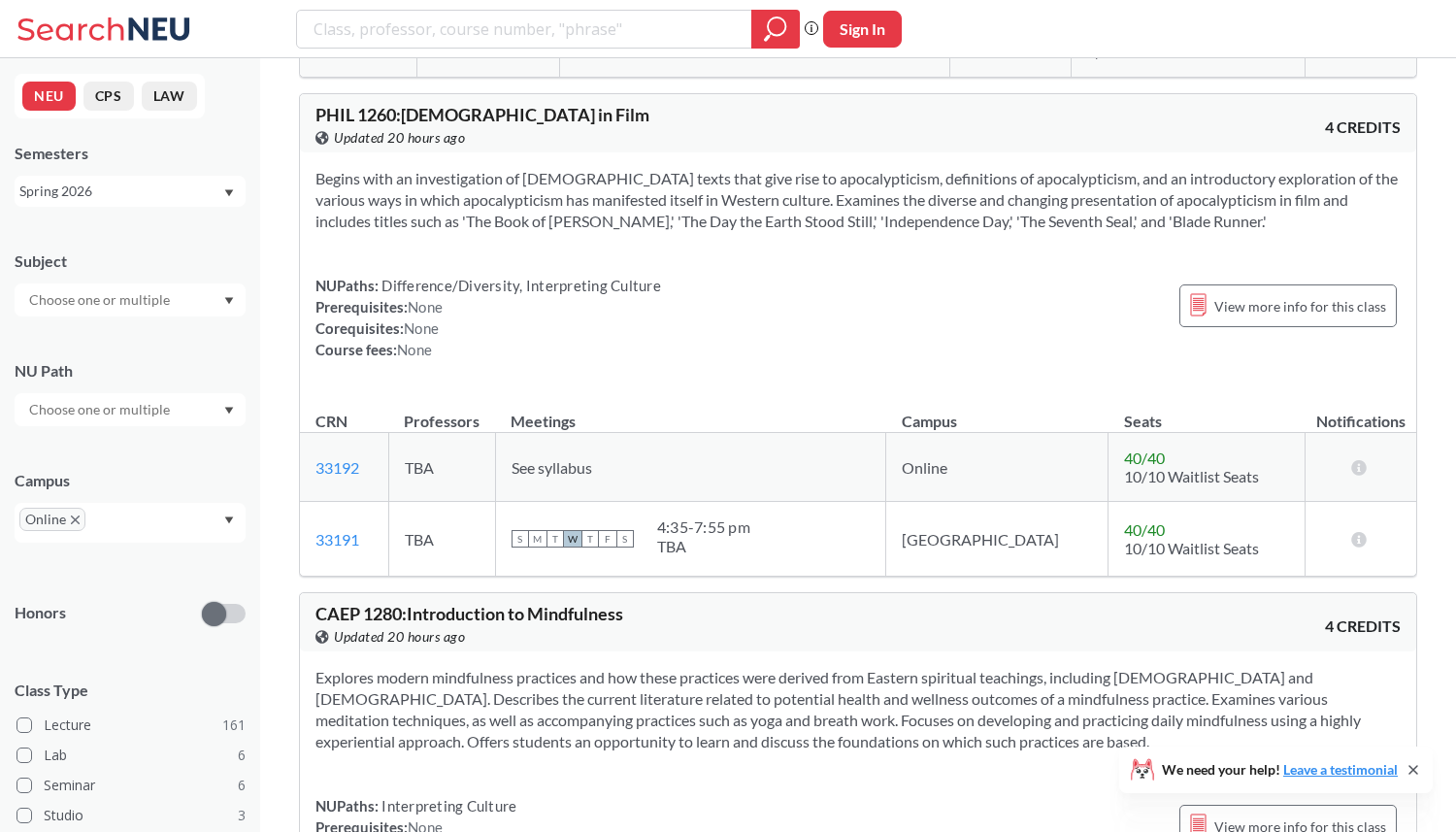
scroll to position [38173, 0]
